Goal: Ask a question

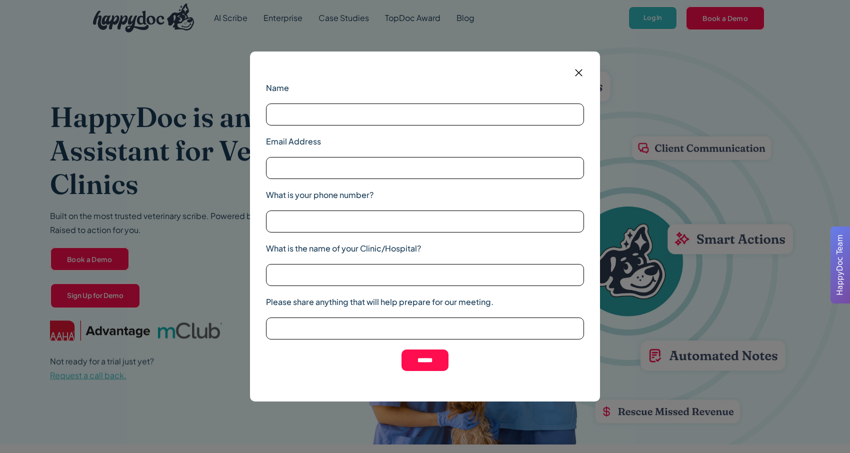
click at [580, 71] on img at bounding box center [579, 73] width 13 height 13
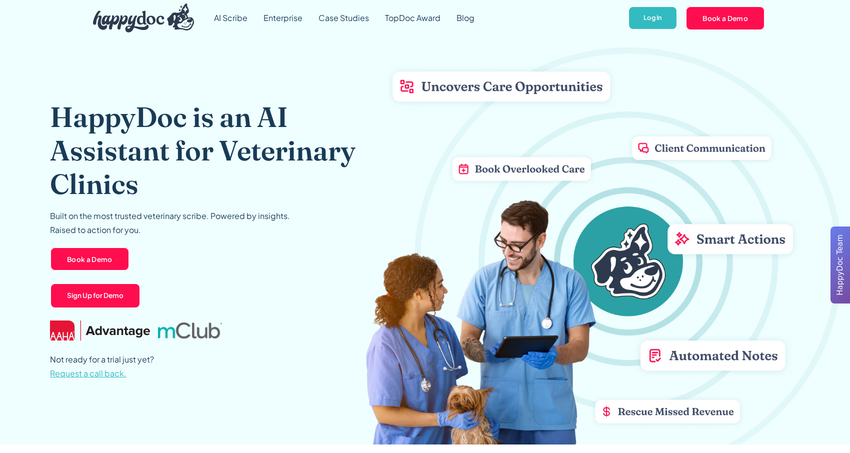
click at [836, 254] on span "HappyDoc Team" at bounding box center [841, 265] width 12 height 61
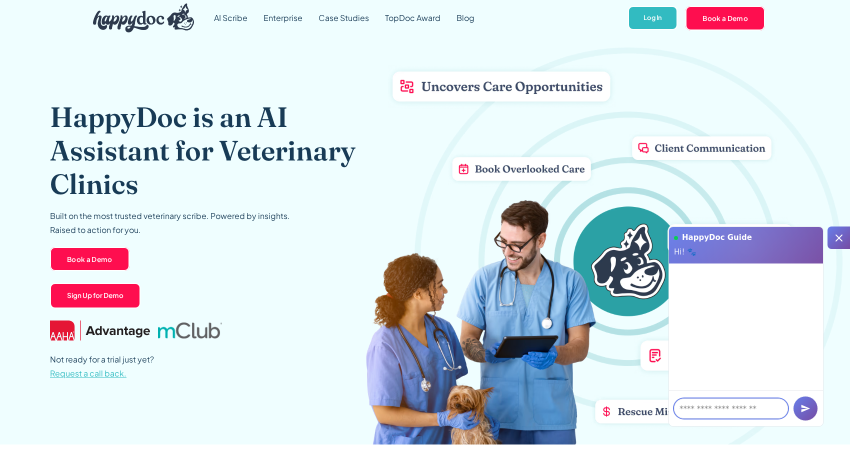
click at [705, 411] on textarea at bounding box center [731, 409] width 114 height 20
type textarea "**"
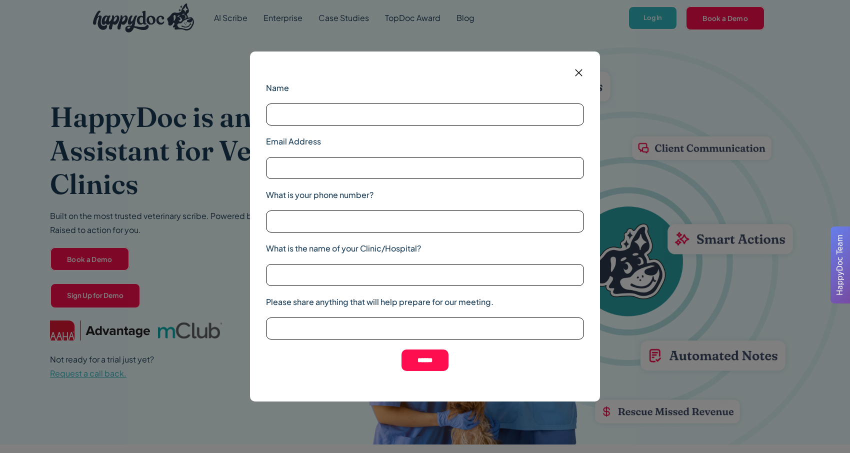
click at [574, 71] on img at bounding box center [579, 73] width 13 height 13
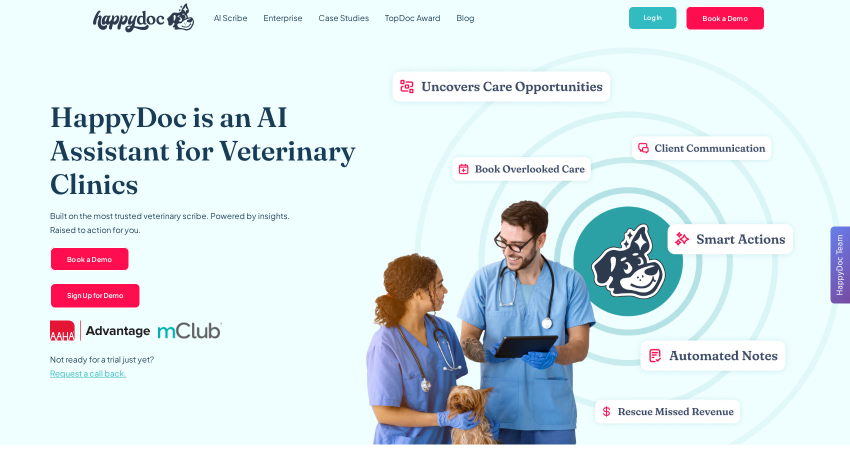
click at [848, 288] on div "HappyDoc Team" at bounding box center [841, 265] width 20 height 77
